Goal: Information Seeking & Learning: Learn about a topic

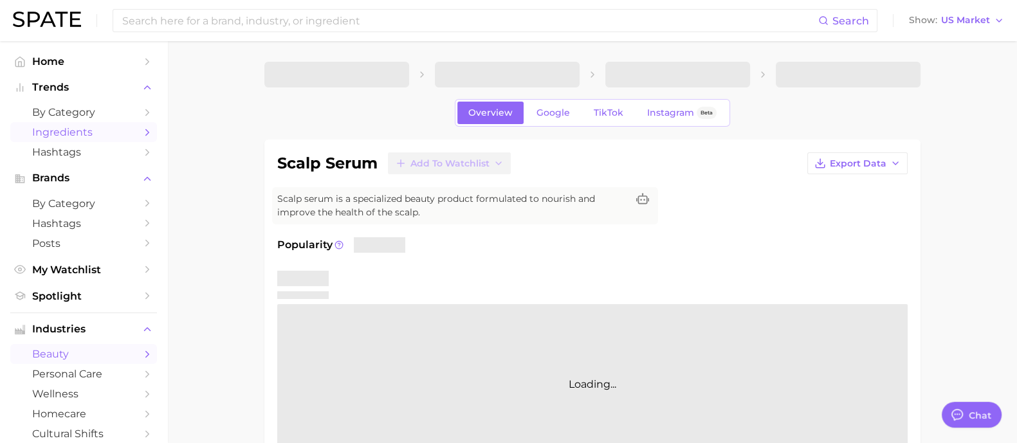
type textarea "x"
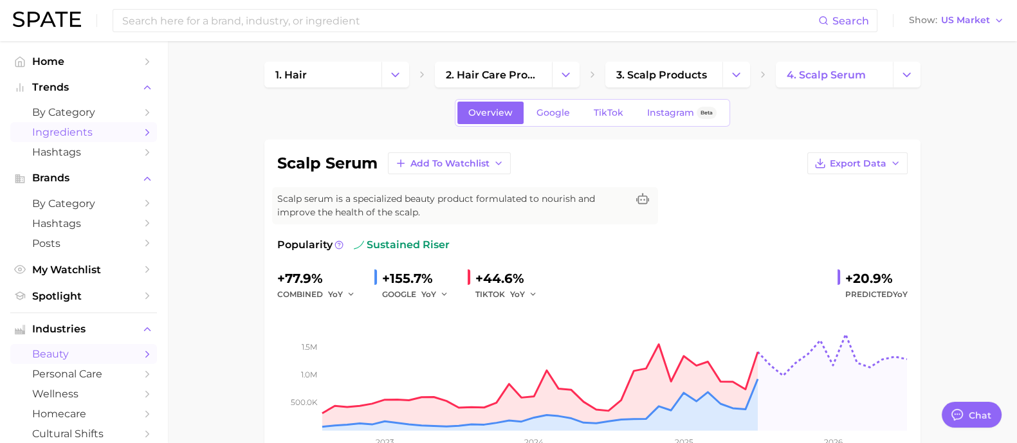
click at [90, 131] on span "Ingredients" at bounding box center [83, 132] width 103 height 12
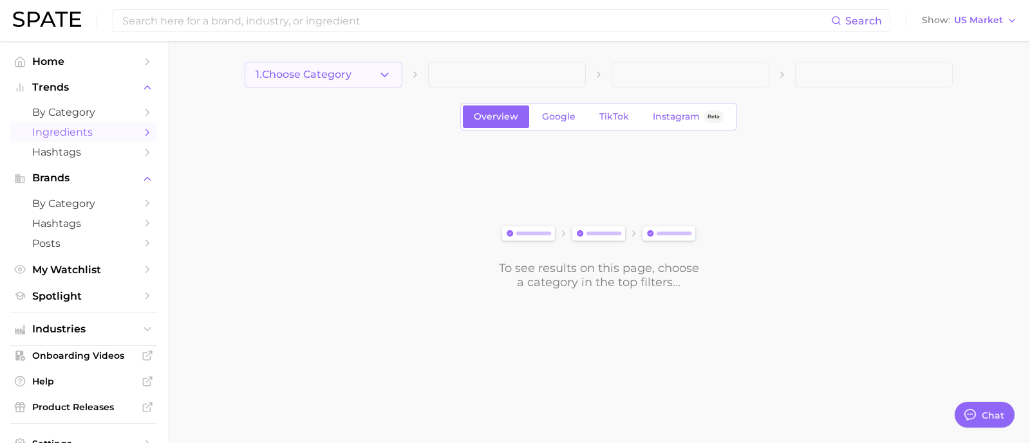
click at [387, 74] on polyline "button" at bounding box center [384, 74] width 7 height 3
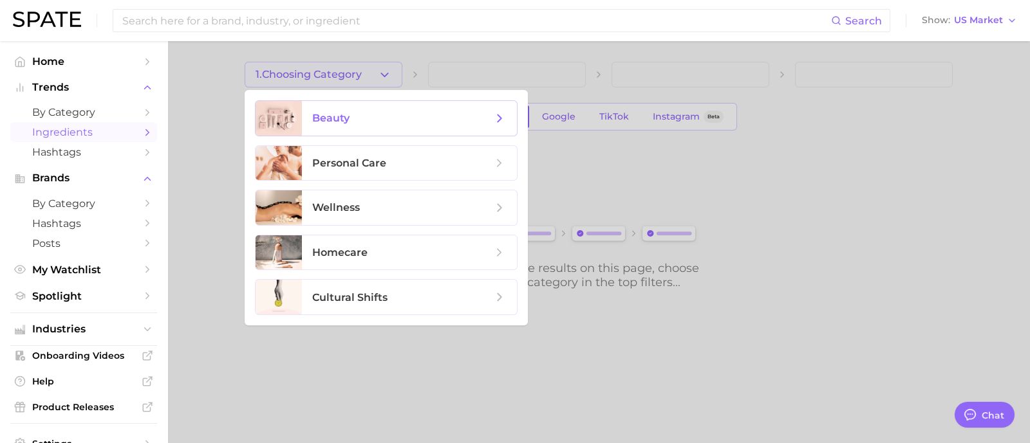
click at [418, 124] on span "beauty" at bounding box center [402, 118] width 180 height 14
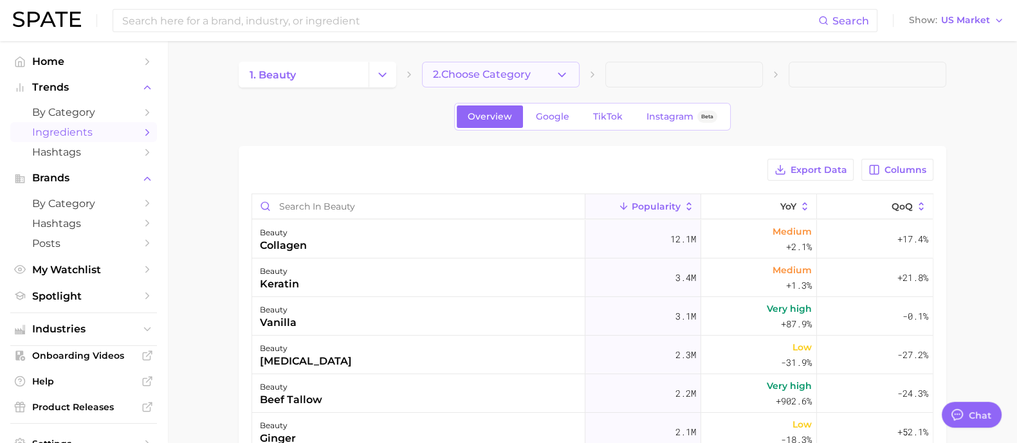
click at [511, 64] on button "2. Choose Category" at bounding box center [501, 75] width 158 height 26
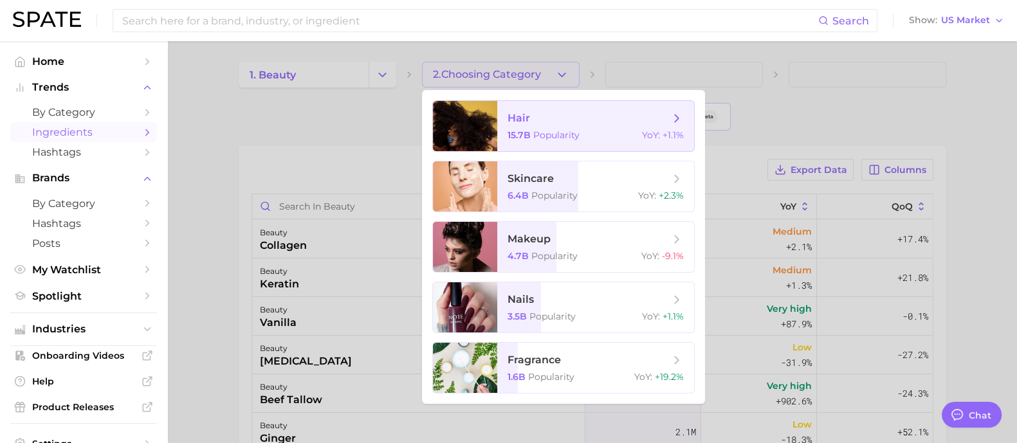
click at [542, 136] on span "Popularity" at bounding box center [556, 135] width 46 height 12
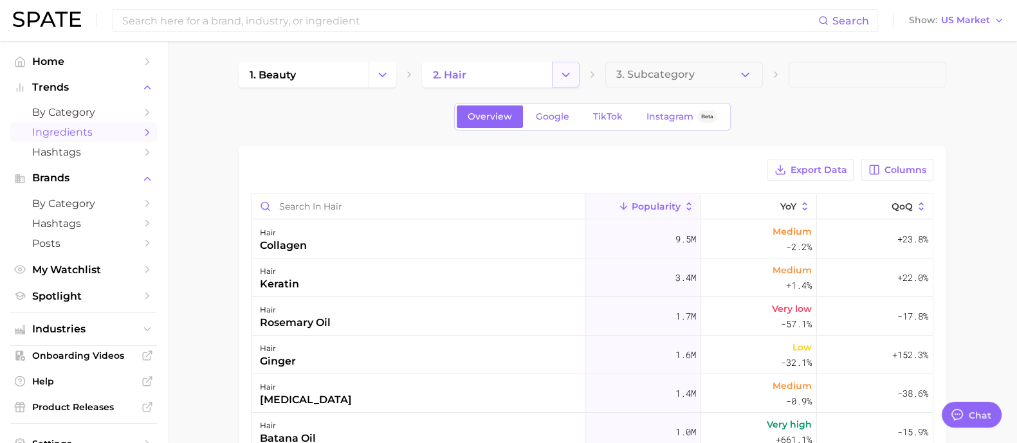
click at [569, 74] on icon "Change Category" at bounding box center [566, 75] width 14 height 14
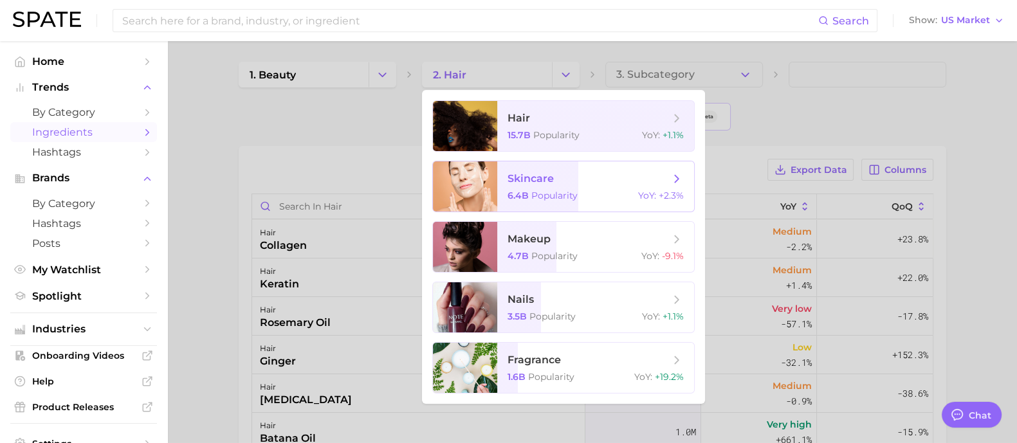
click at [572, 179] on span "skincare" at bounding box center [589, 179] width 162 height 14
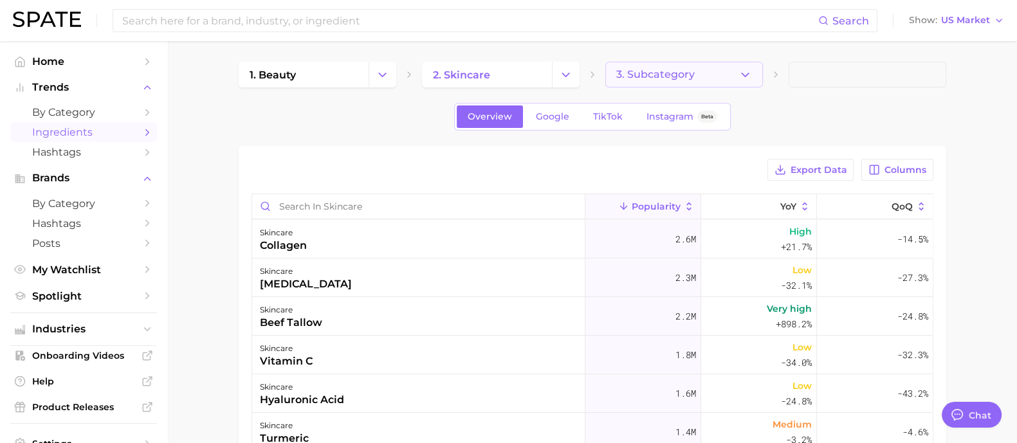
click at [713, 84] on button "3. Subcategory" at bounding box center [685, 75] width 158 height 26
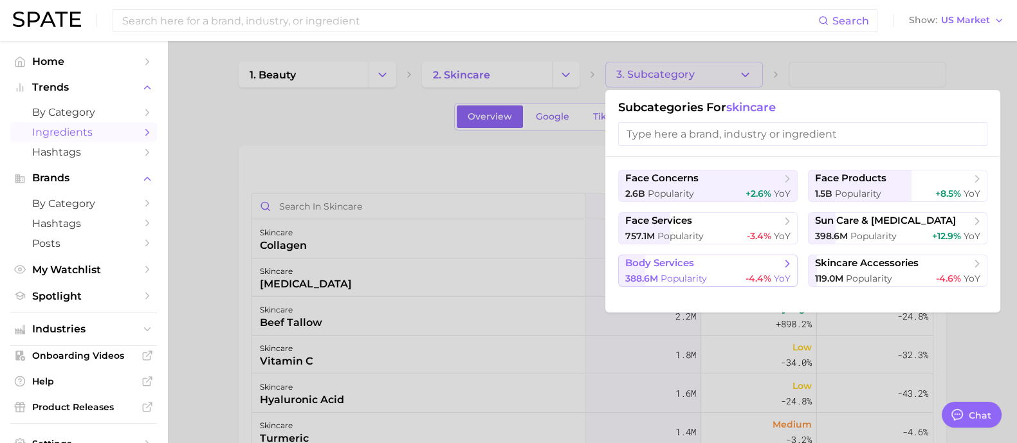
click at [759, 264] on span "body services" at bounding box center [703, 263] width 156 height 13
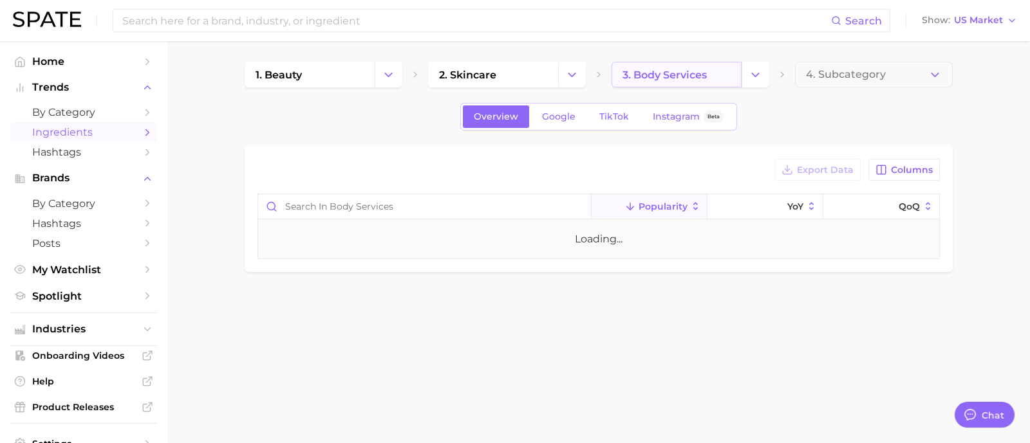
click at [740, 72] on link "3. body services" at bounding box center [676, 75] width 130 height 26
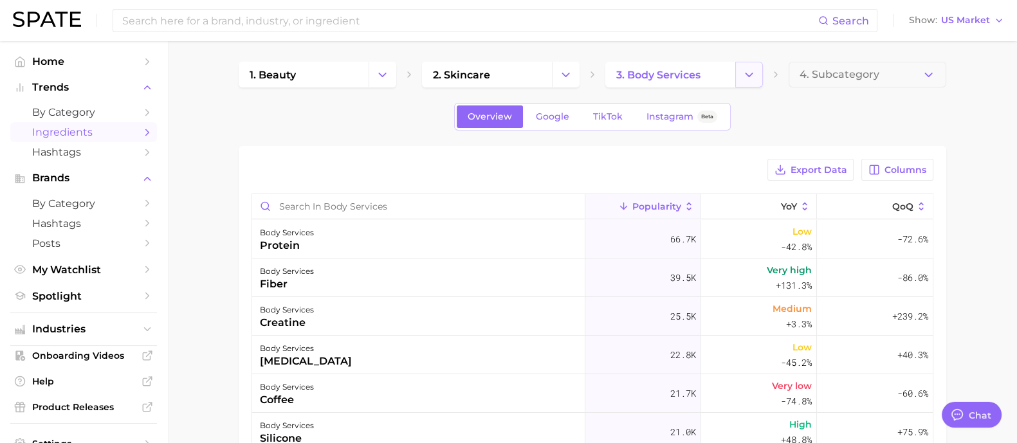
click at [748, 71] on icon "Change Category" at bounding box center [750, 75] width 14 height 14
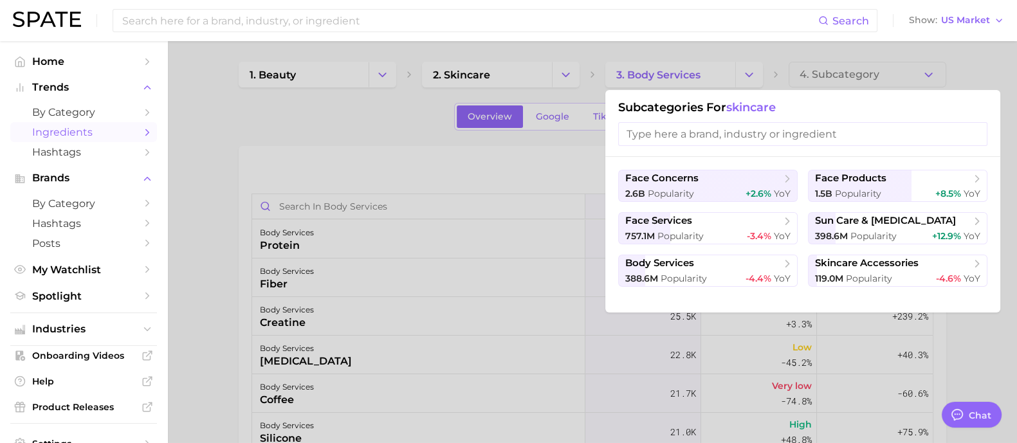
click at [568, 73] on div at bounding box center [508, 221] width 1017 height 443
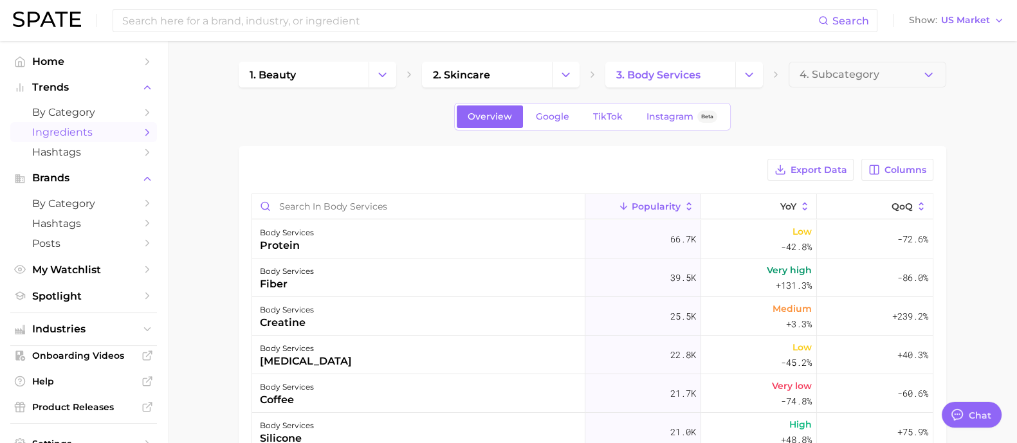
click at [568, 73] on polyline "Change Category" at bounding box center [565, 74] width 7 height 3
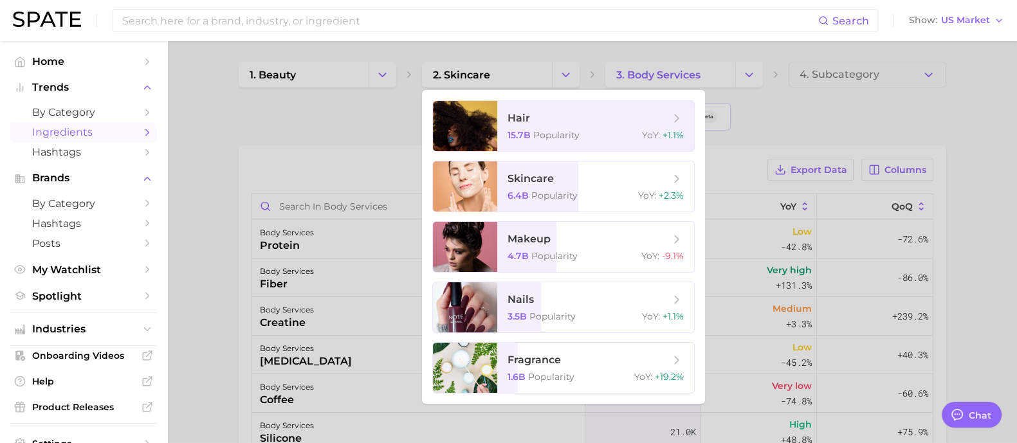
click at [313, 95] on div at bounding box center [508, 221] width 1017 height 443
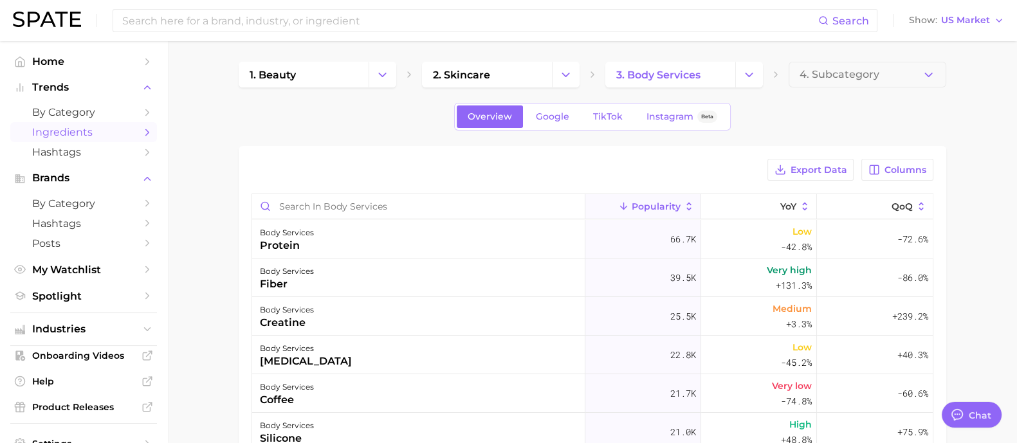
click at [95, 132] on span "Ingredients" at bounding box center [83, 132] width 103 height 12
click at [385, 68] on icon "Change Category" at bounding box center [383, 75] width 14 height 14
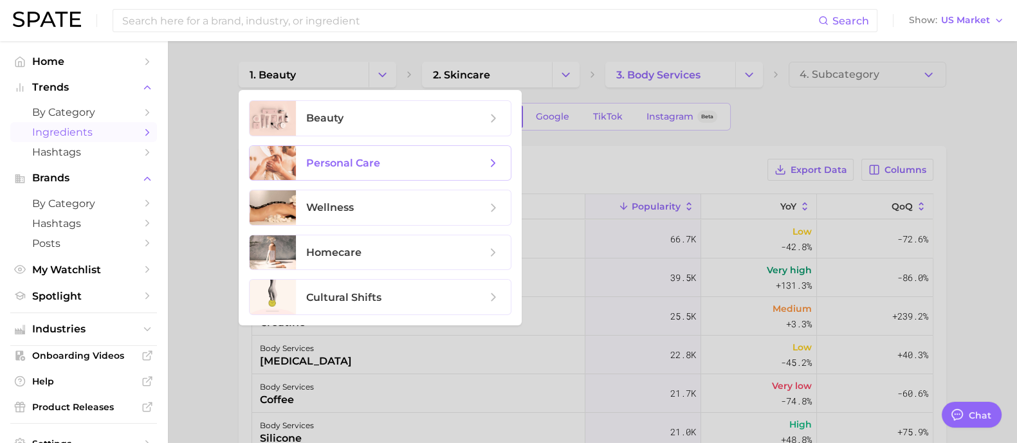
click at [409, 156] on span "personal care" at bounding box center [396, 163] width 180 height 14
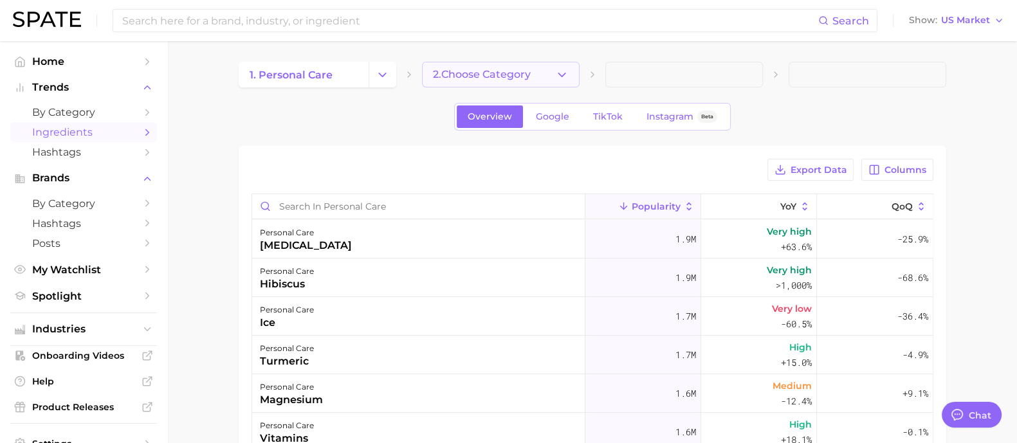
click at [556, 71] on icon "button" at bounding box center [562, 75] width 14 height 14
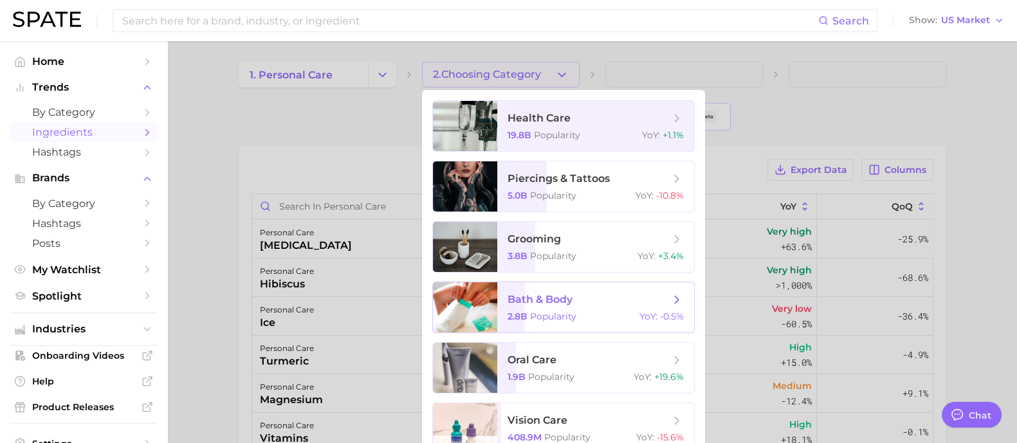
click at [532, 326] on span "bath & body 2.8b Popularity YoY : -0.5%" at bounding box center [595, 307] width 197 height 50
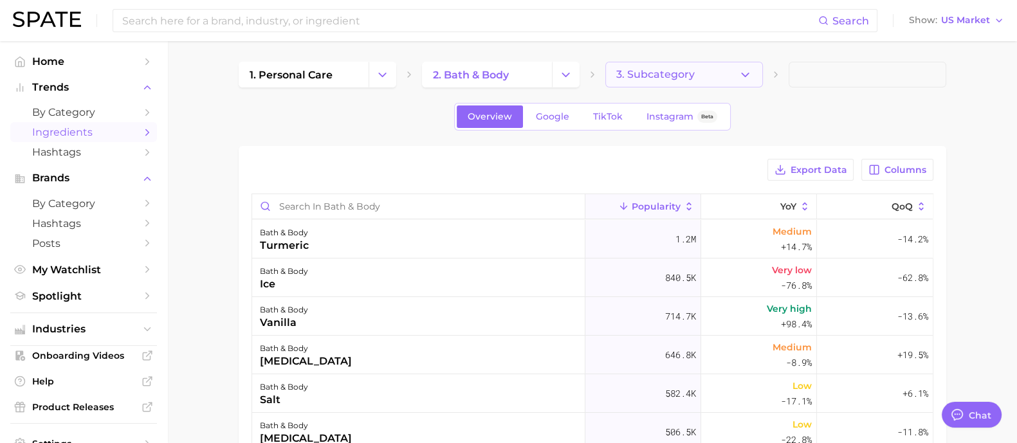
click at [731, 77] on button "3. Subcategory" at bounding box center [685, 75] width 158 height 26
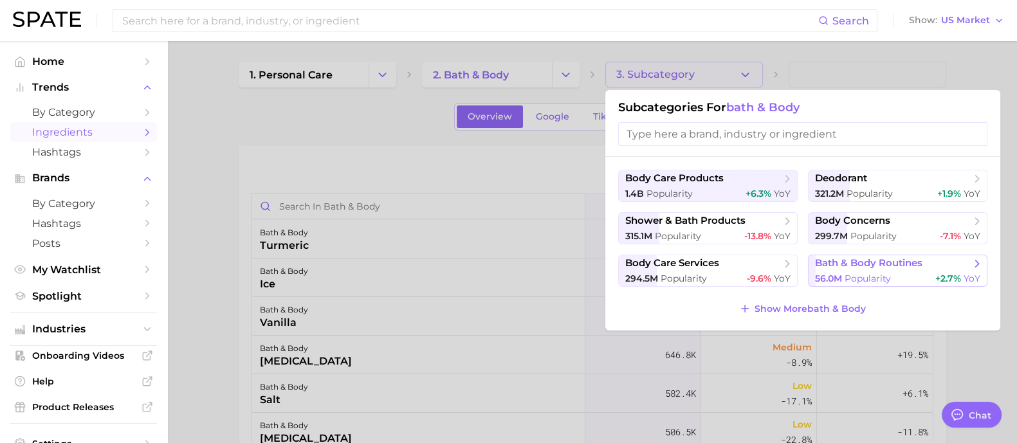
click at [829, 273] on span "56.0m" at bounding box center [828, 279] width 27 height 12
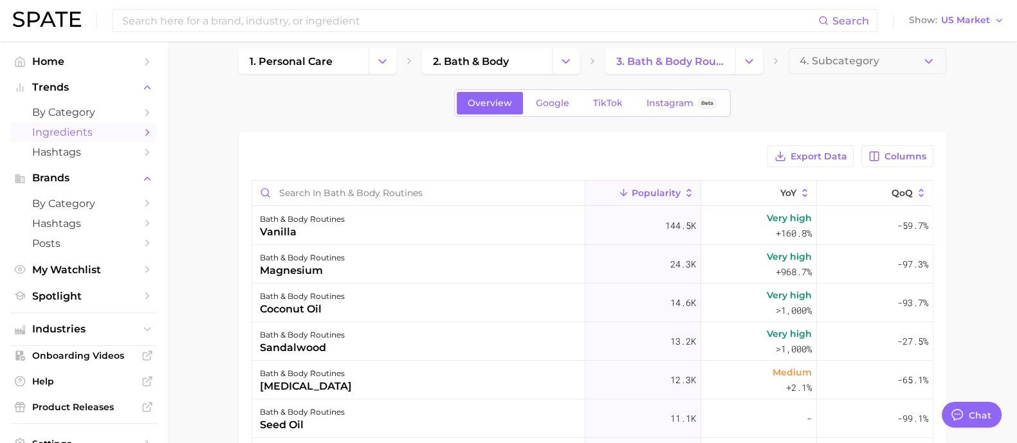
scroll to position [9, 0]
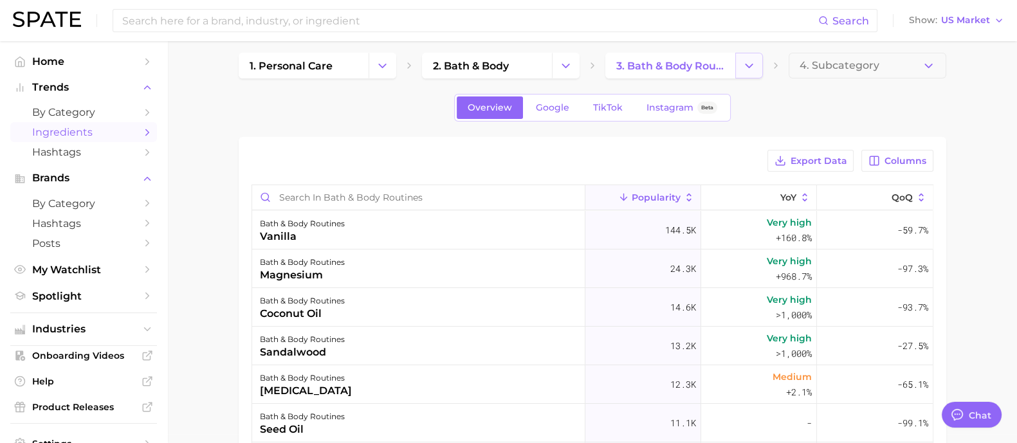
click at [746, 62] on icon "Change Category" at bounding box center [750, 66] width 14 height 14
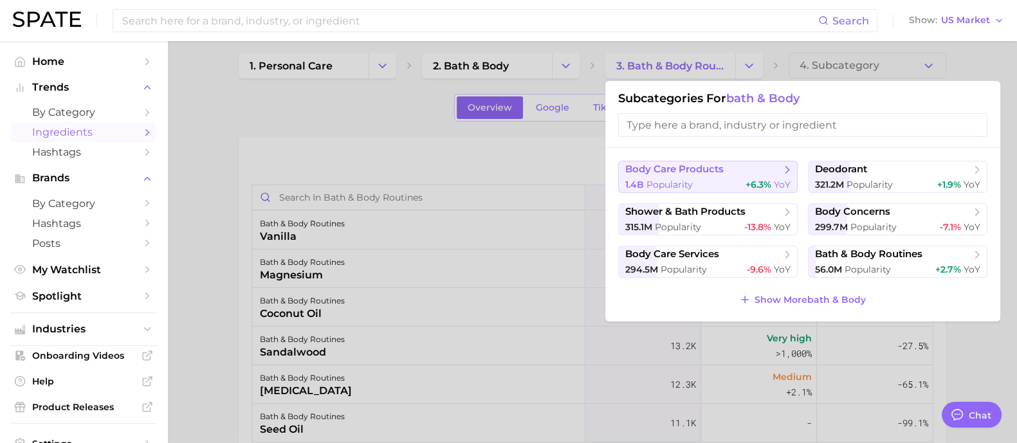
click at [704, 177] on button "body care products 1.4b Popularity +6.3% YoY" at bounding box center [708, 177] width 180 height 32
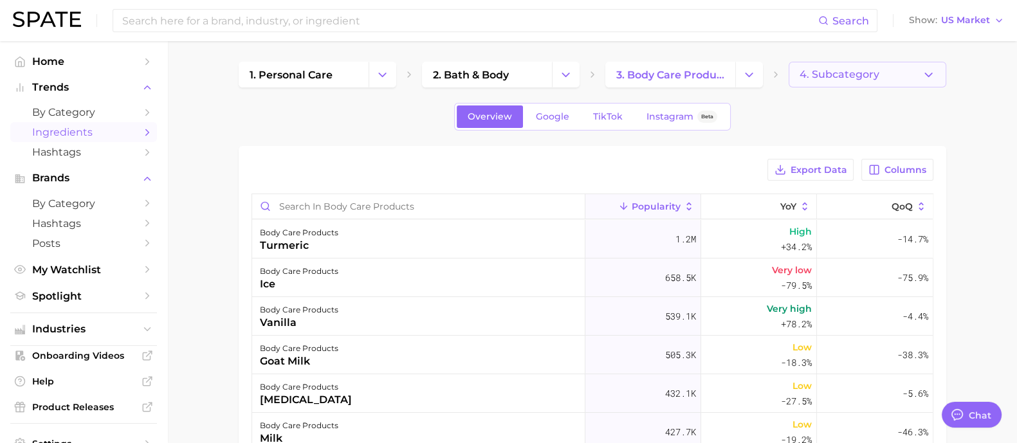
click at [903, 77] on button "4. Subcategory" at bounding box center [868, 75] width 158 height 26
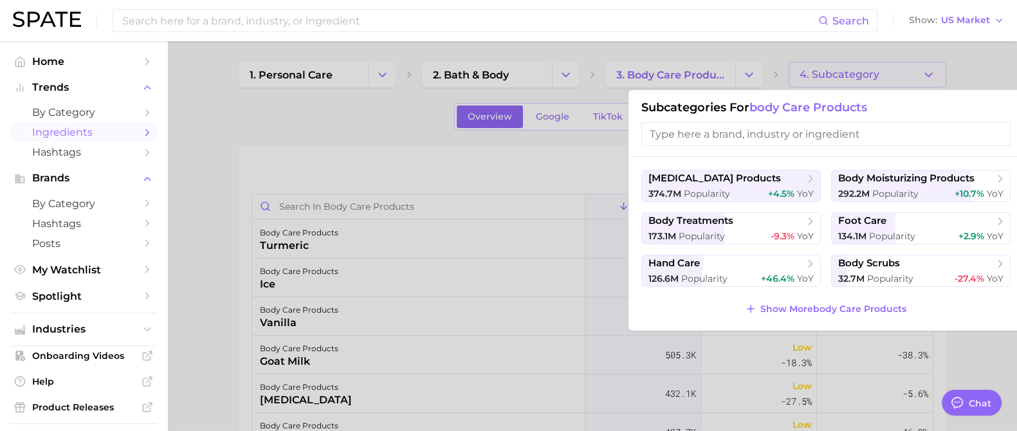
click at [849, 102] on span "body care products" at bounding box center [809, 107] width 118 height 14
click at [891, 83] on div at bounding box center [508, 215] width 1017 height 431
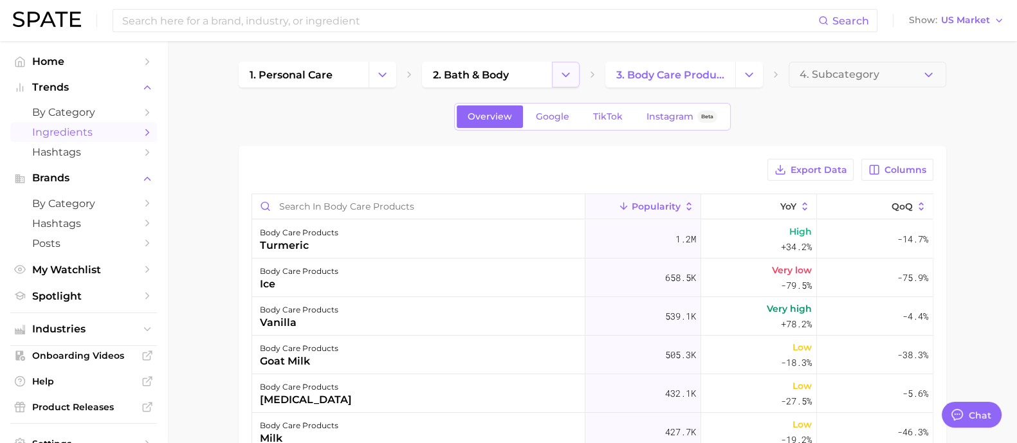
click at [563, 71] on icon "Change Category" at bounding box center [566, 75] width 14 height 14
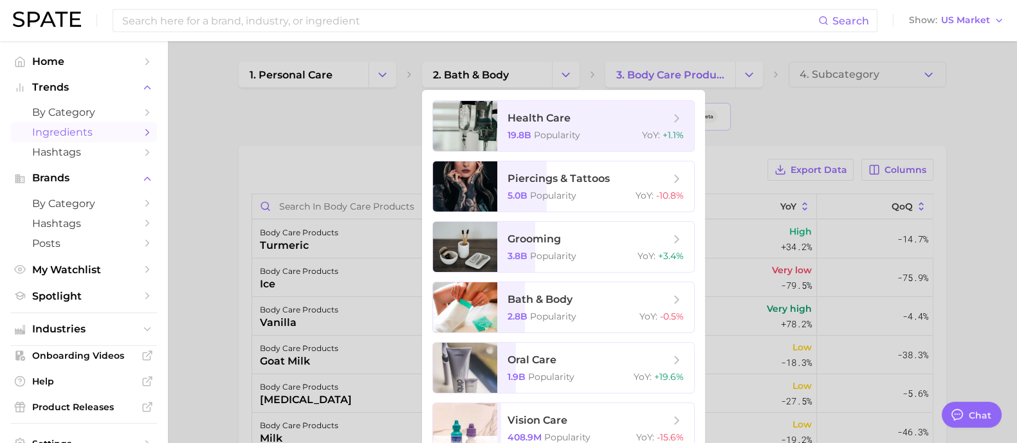
click at [746, 85] on div at bounding box center [508, 221] width 1017 height 443
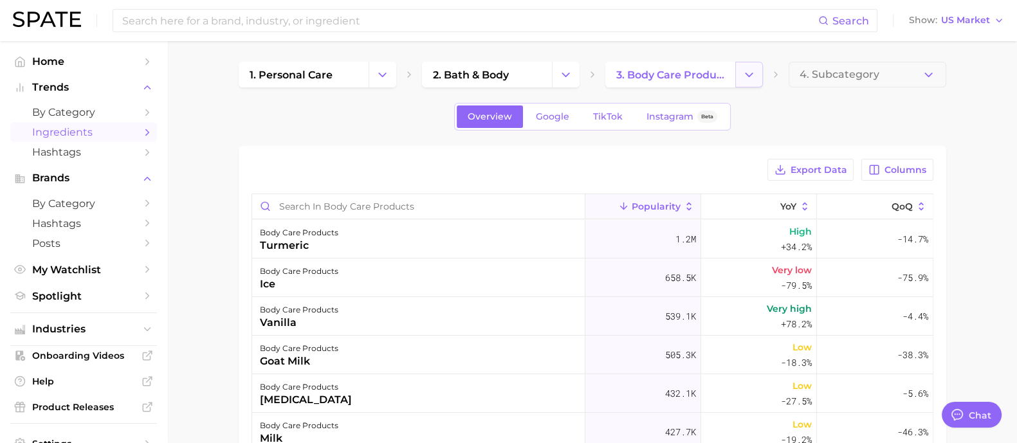
click at [741, 77] on button "Change Category" at bounding box center [749, 75] width 28 height 26
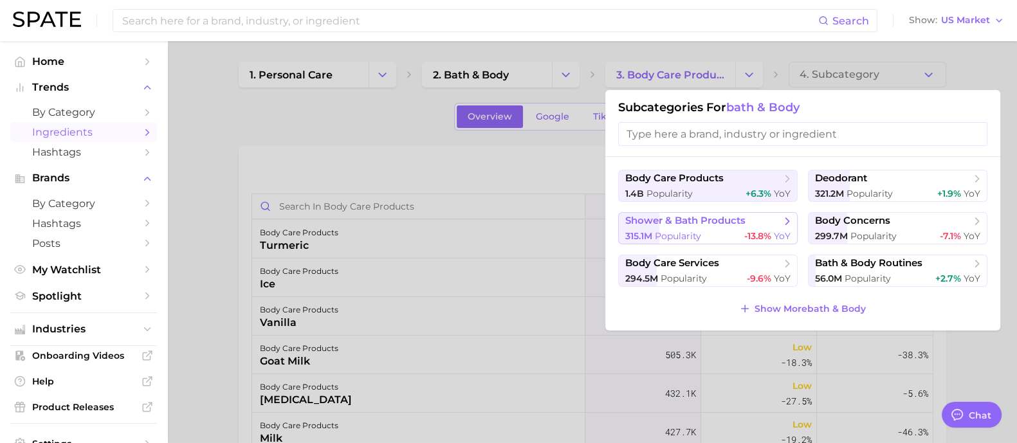
click at [689, 237] on span "Popularity" at bounding box center [678, 236] width 46 height 12
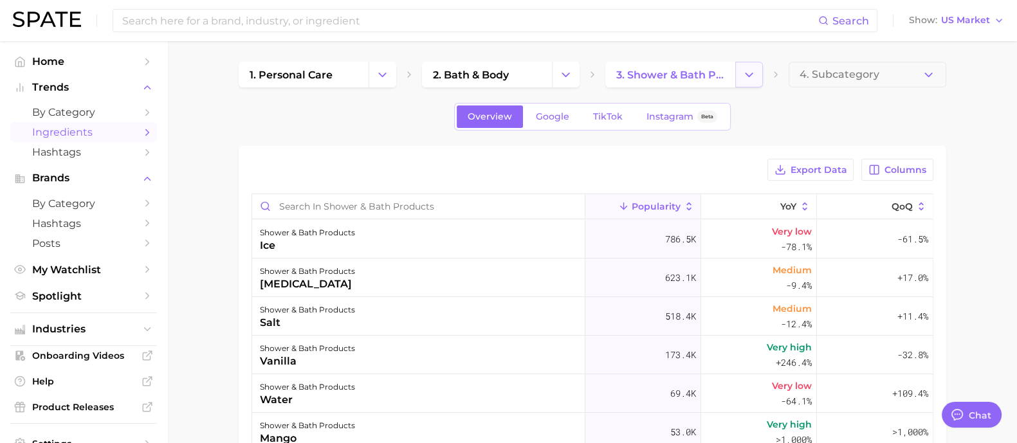
click at [748, 77] on icon "Change Category" at bounding box center [750, 75] width 14 height 14
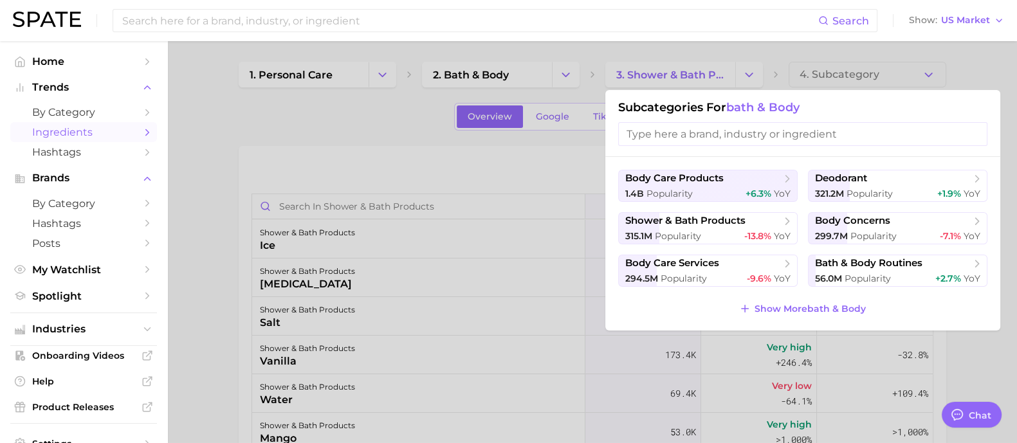
click at [885, 59] on div at bounding box center [508, 221] width 1017 height 443
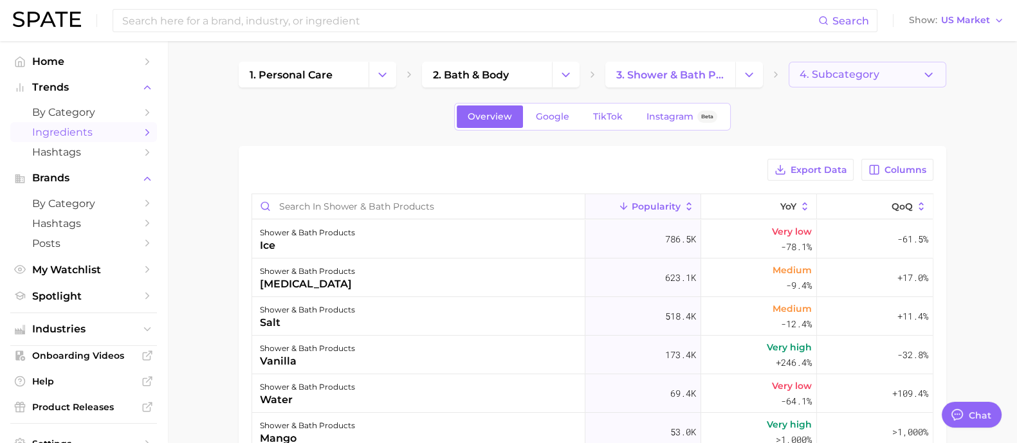
click at [845, 83] on button "4. Subcategory" at bounding box center [868, 75] width 158 height 26
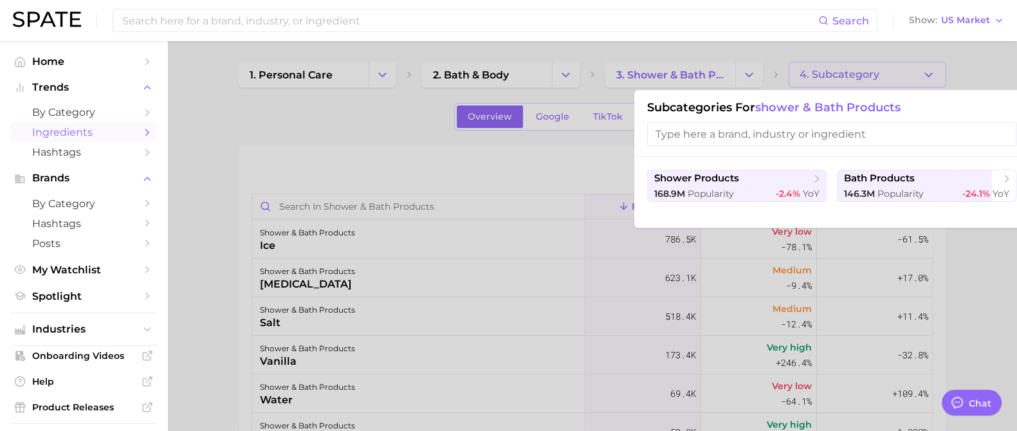
click at [959, 77] on div at bounding box center [508, 215] width 1017 height 431
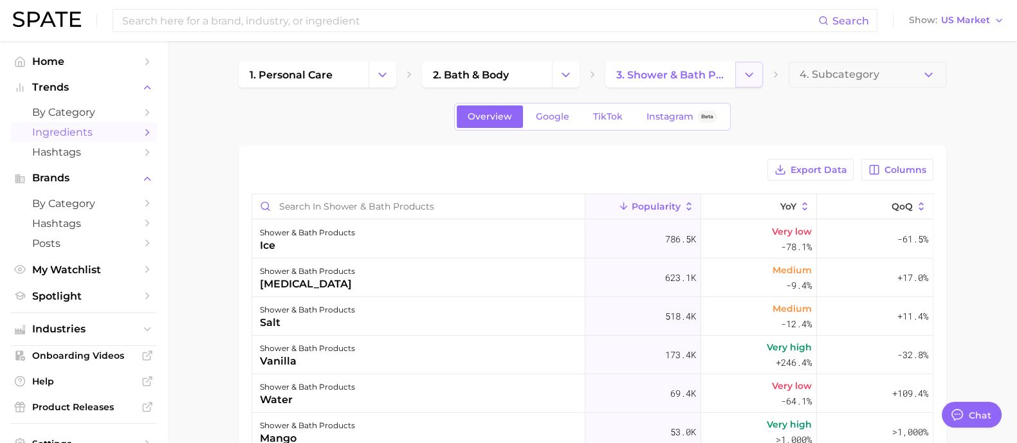
click at [737, 73] on button "Change Category" at bounding box center [749, 75] width 28 height 26
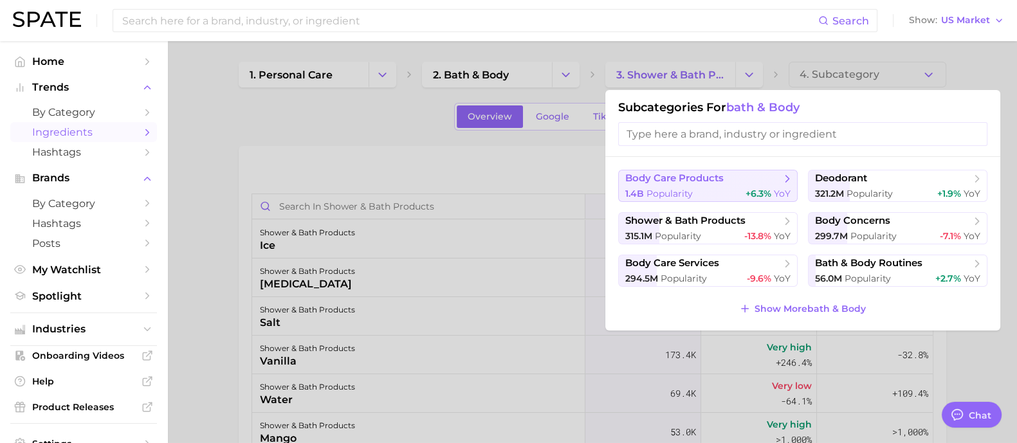
click at [743, 176] on span "body care products" at bounding box center [703, 178] width 156 height 13
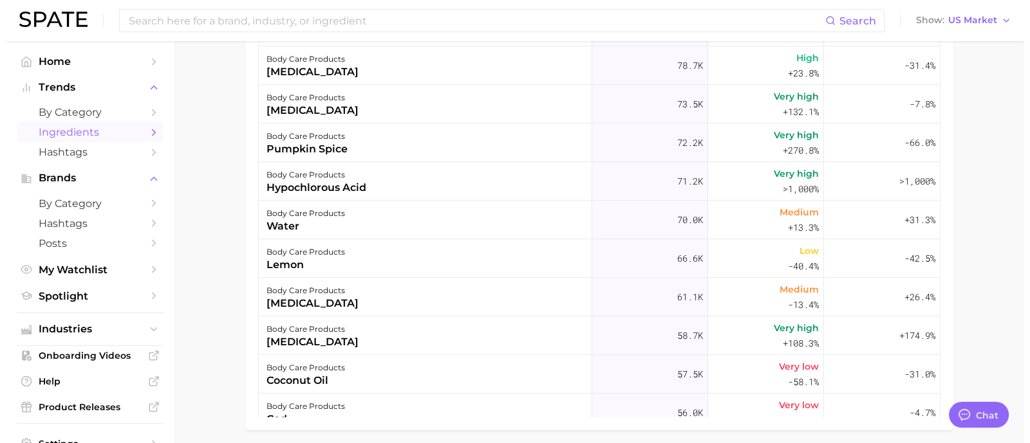
scroll to position [998, 0]
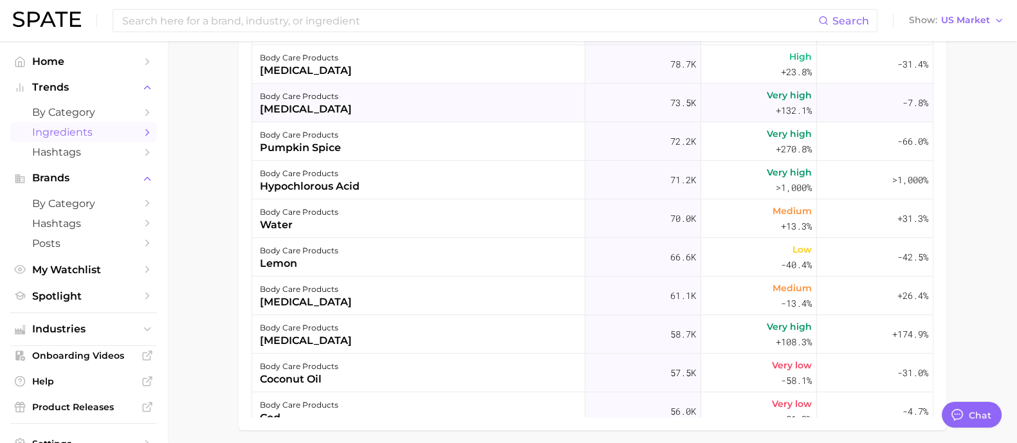
click at [427, 104] on div "body care products benzoyl peroxide" at bounding box center [418, 103] width 333 height 39
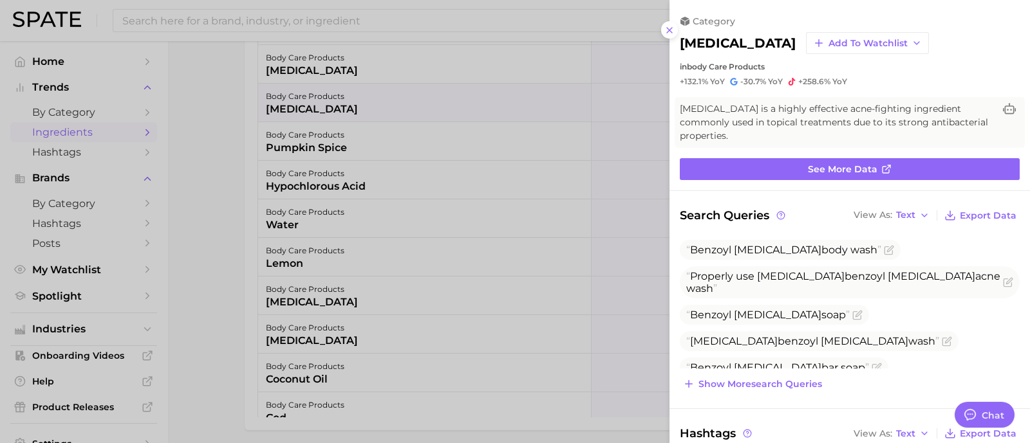
scroll to position [0, 0]
click at [671, 27] on icon at bounding box center [669, 30] width 10 height 10
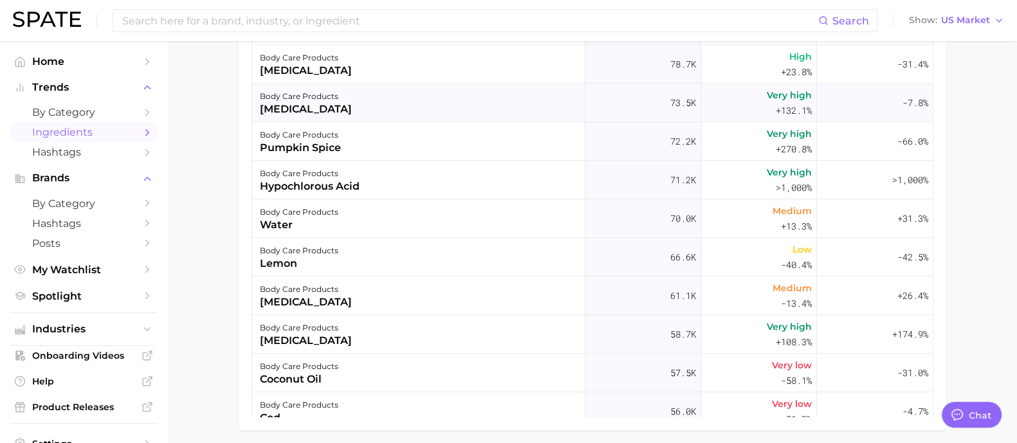
click at [356, 109] on div "body care products benzoyl peroxide" at bounding box center [418, 103] width 333 height 39
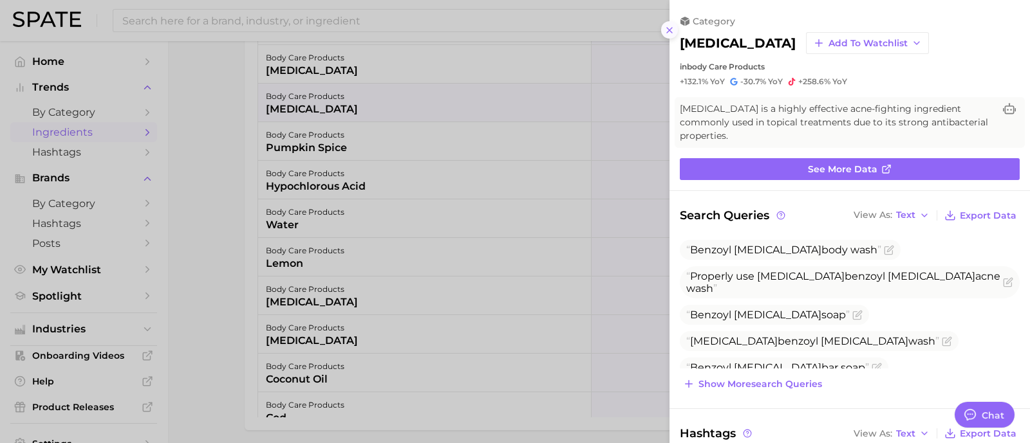
click at [667, 29] on icon at bounding box center [669, 30] width 10 height 10
